Goal: Transaction & Acquisition: Purchase product/service

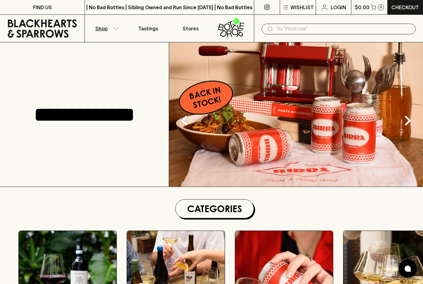
click at [113, 28] on icon "button" at bounding box center [116, 28] width 6 height 3
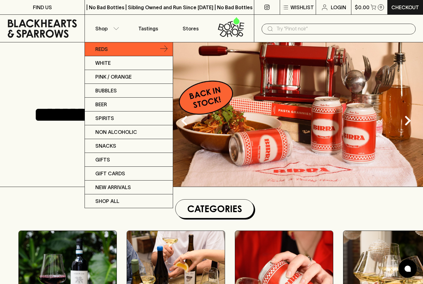
click at [97, 49] on p "Reds" at bounding box center [101, 48] width 13 height 7
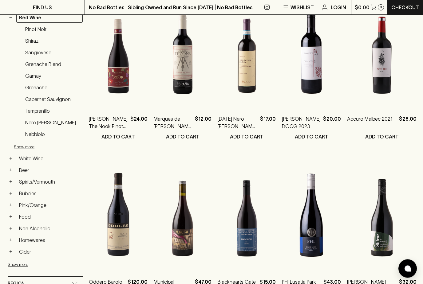
scroll to position [125, 0]
click at [29, 129] on link "Nebbiolo" at bounding box center [52, 134] width 60 height 10
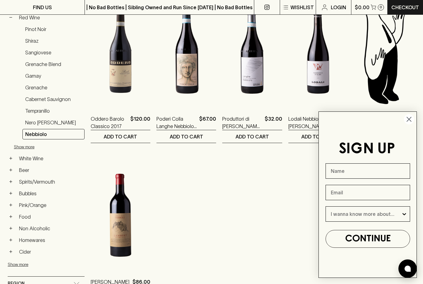
click at [413, 124] on circle "Close dialog" at bounding box center [409, 119] width 10 height 10
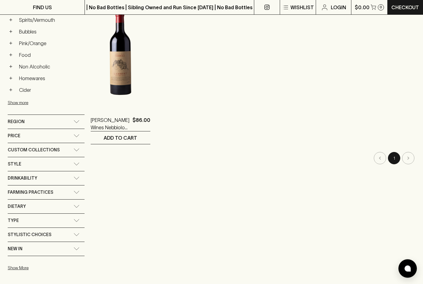
scroll to position [287, 0]
click at [17, 123] on span "Region" at bounding box center [16, 122] width 17 height 8
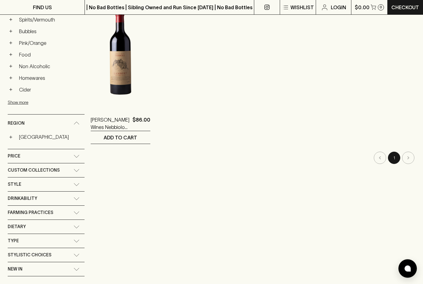
scroll to position [288, 0]
click at [13, 139] on button "+" at bounding box center [11, 137] width 6 height 6
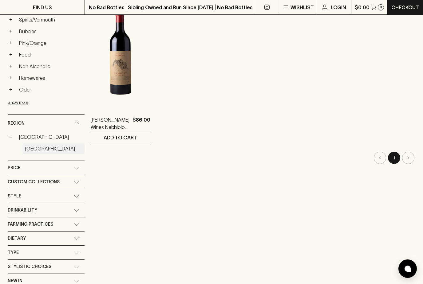
click at [31, 148] on link "[GEOGRAPHIC_DATA]" at bounding box center [53, 149] width 62 height 10
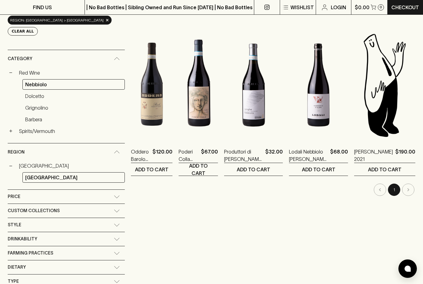
scroll to position [88, 0]
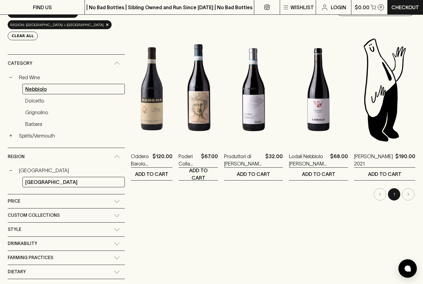
click at [25, 84] on link "Nebbiolo" at bounding box center [73, 89] width 102 height 10
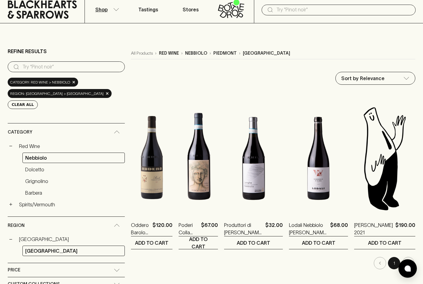
scroll to position [0, 0]
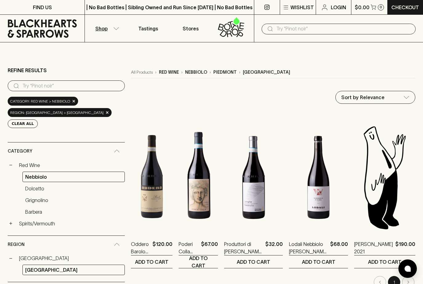
click at [233, 31] on icon at bounding box center [235, 32] width 6 height 7
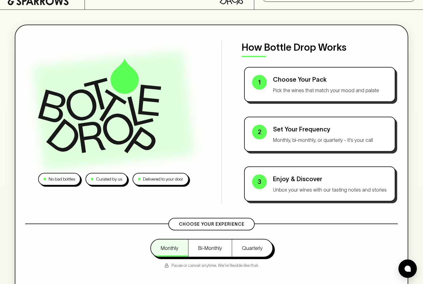
scroll to position [47, 0]
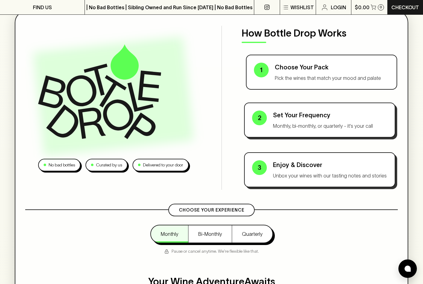
click at [342, 69] on p "Choose Your Pack" at bounding box center [332, 67] width 114 height 9
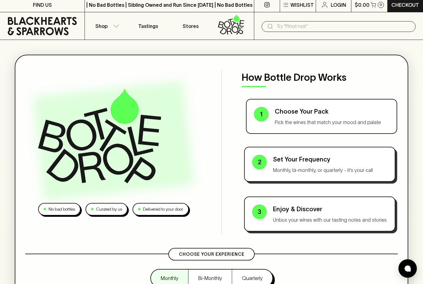
scroll to position [0, 0]
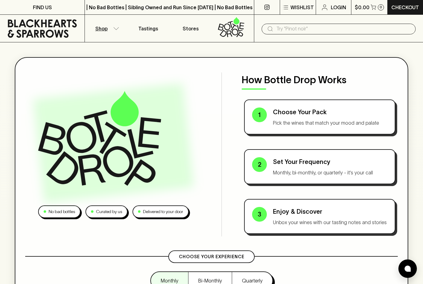
click at [109, 28] on button "Shop" at bounding box center [106, 28] width 42 height 27
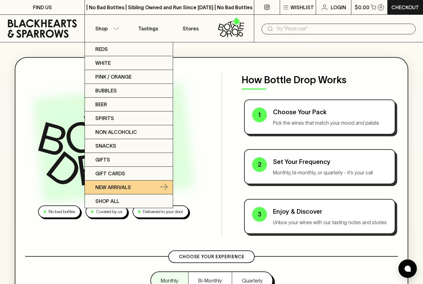
click at [96, 189] on p "New Arrivals" at bounding box center [113, 187] width 36 height 7
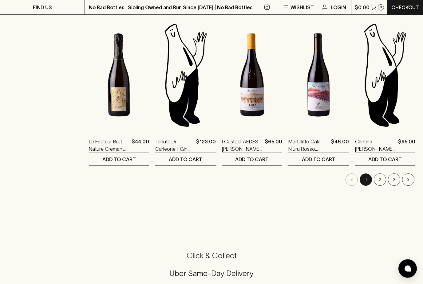
scroll to position [556, 0]
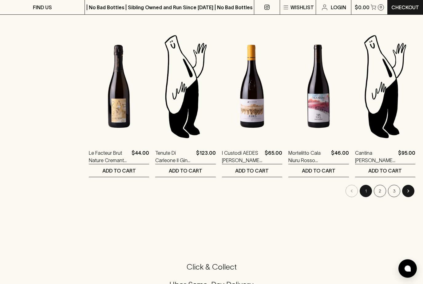
click at [413, 195] on button "Go to next page" at bounding box center [408, 191] width 12 height 12
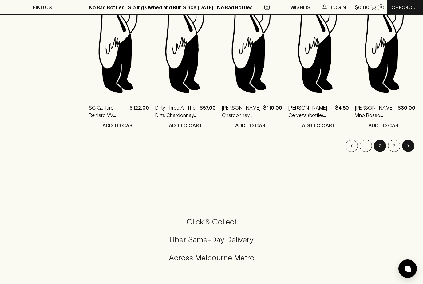
scroll to position [612, 0]
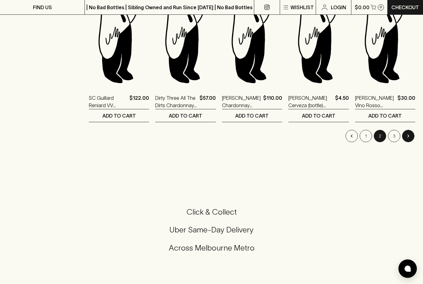
click at [408, 139] on button "Go to next page" at bounding box center [408, 136] width 12 height 12
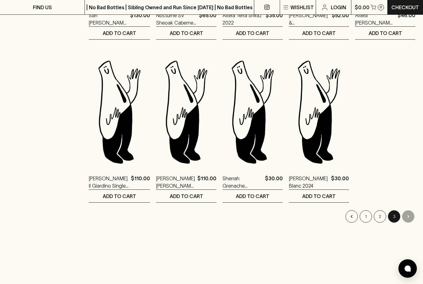
scroll to position [368, 0]
click at [410, 218] on li "pagination navigation" at bounding box center [408, 217] width 14 height 12
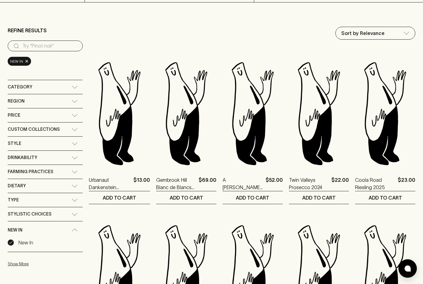
scroll to position [0, 0]
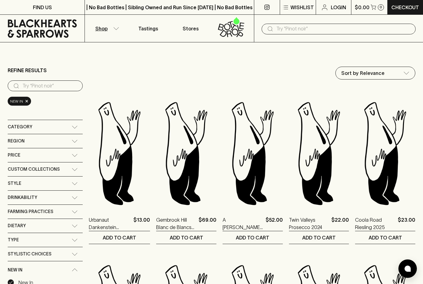
click at [105, 26] on p "Shop" at bounding box center [101, 28] width 12 height 7
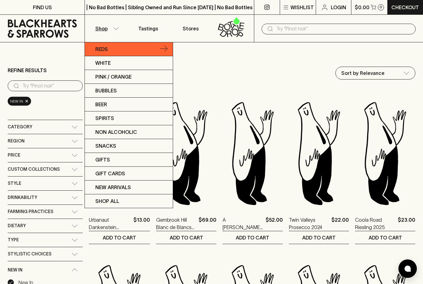
click at [98, 45] on link "Reds" at bounding box center [129, 49] width 88 height 14
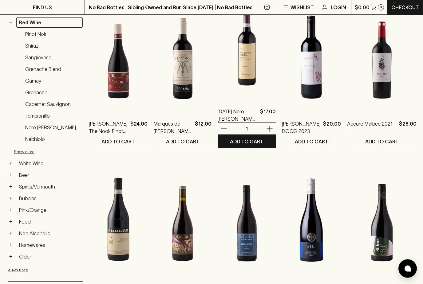
scroll to position [121, 0]
click at [253, 81] on img at bounding box center [247, 45] width 58 height 108
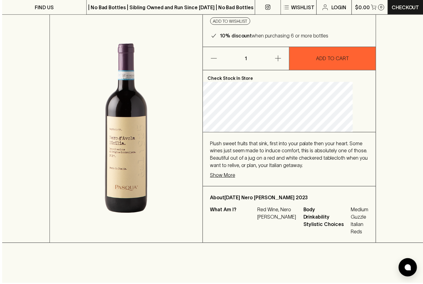
scroll to position [101, 0]
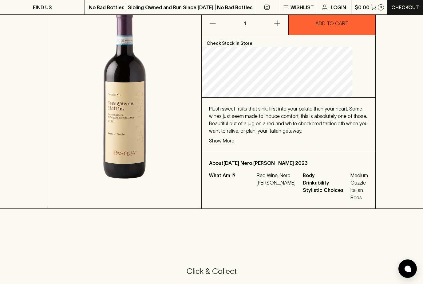
click at [234, 137] on p "Show More" at bounding box center [221, 140] width 25 height 7
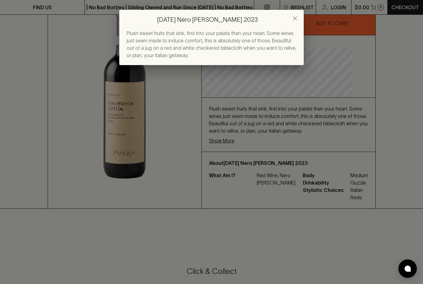
click at [296, 19] on icon "close" at bounding box center [295, 18] width 4 height 4
